Goal: Information Seeking & Learning: Learn about a topic

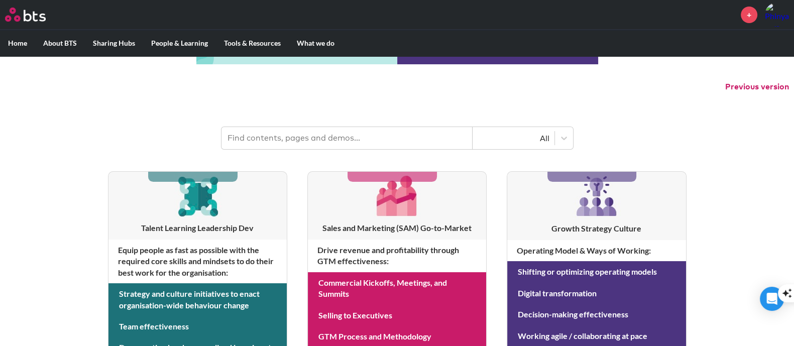
scroll to position [11, 0]
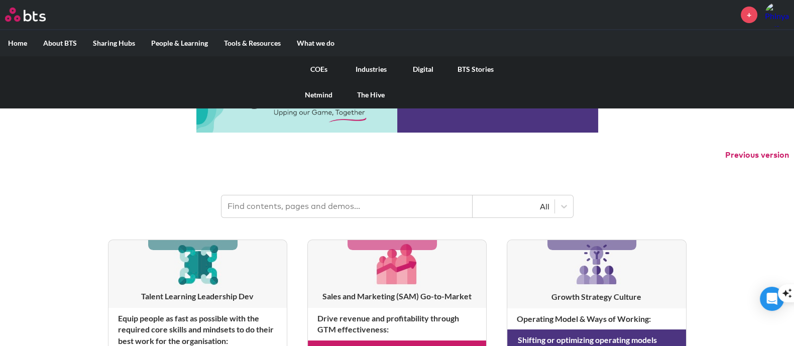
click at [326, 66] on link "COEs" at bounding box center [319, 69] width 52 height 26
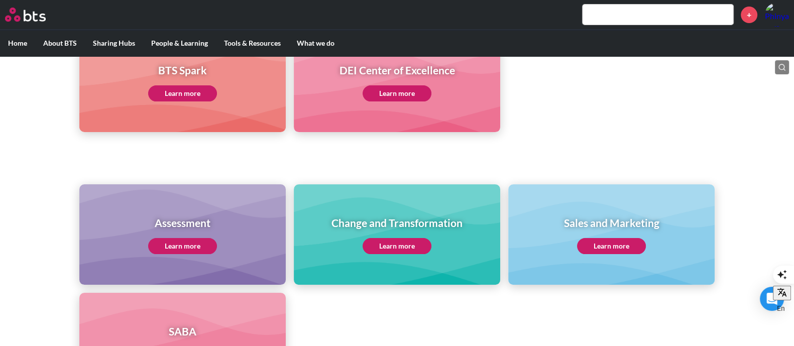
scroll to position [377, 0]
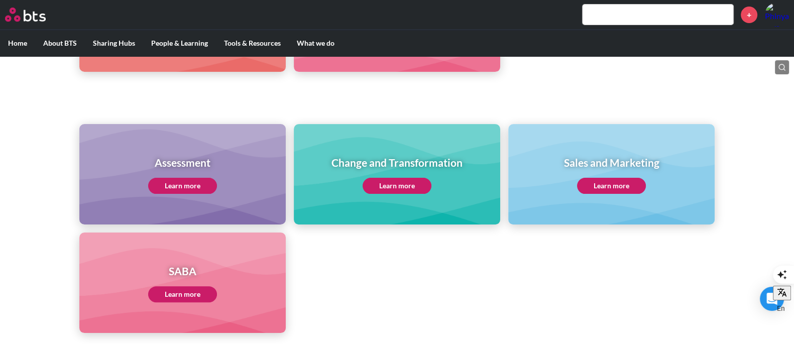
click at [192, 186] on link "Learn more" at bounding box center [182, 186] width 69 height 16
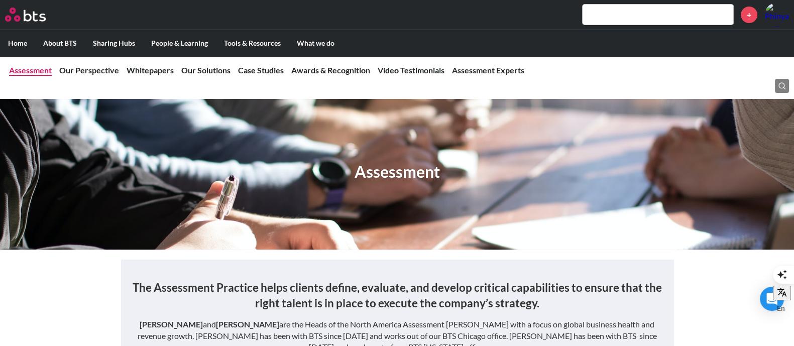
click at [38, 71] on link "Assessment" at bounding box center [30, 70] width 43 height 10
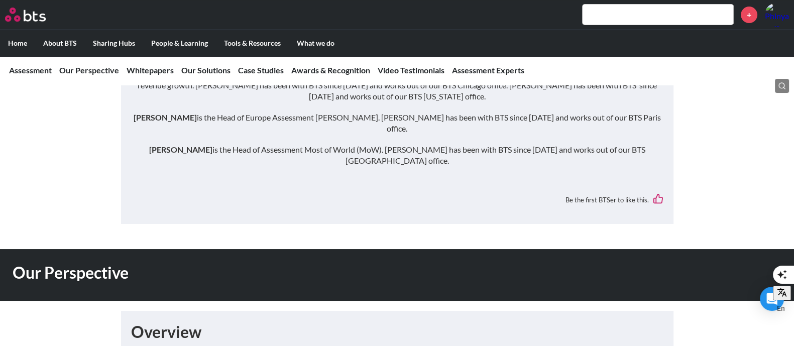
scroll to position [502, 0]
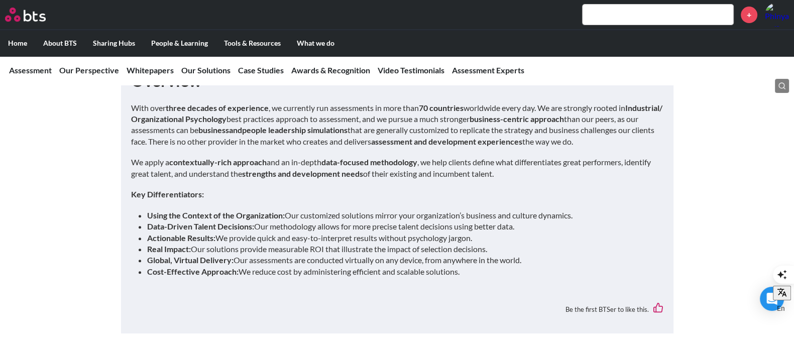
click at [420, 244] on li "Real Impact: Our solutions provide measurable ROI that illustrate the impact of…" at bounding box center [401, 249] width 508 height 11
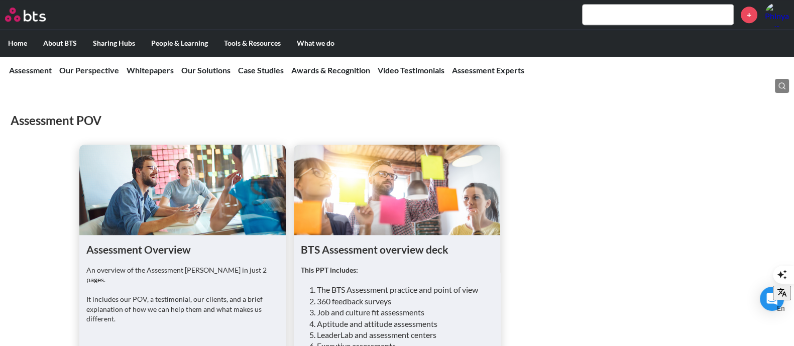
scroll to position [878, 0]
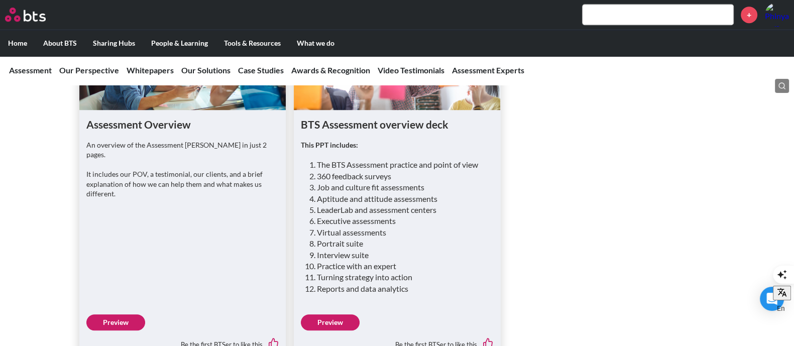
click at [337, 314] on link "Preview" at bounding box center [330, 322] width 59 height 16
click at [113, 314] on link "Preview" at bounding box center [115, 322] width 59 height 16
click at [644, 9] on input "text" at bounding box center [658, 15] width 151 height 20
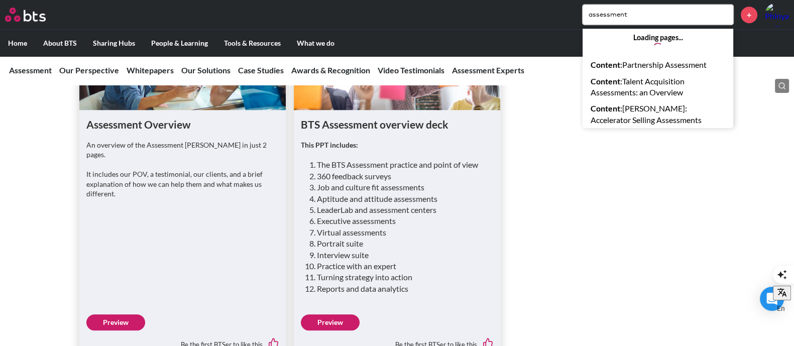
drag, startPoint x: 647, startPoint y: 15, endPoint x: 569, endPoint y: 17, distance: 78.4
click at [569, 17] on div "assessment Loading pages... Content : Partnership Assessment Content : Talent A…" at bounding box center [426, 15] width 725 height 24
type input "360"
